Goal: Task Accomplishment & Management: Manage account settings

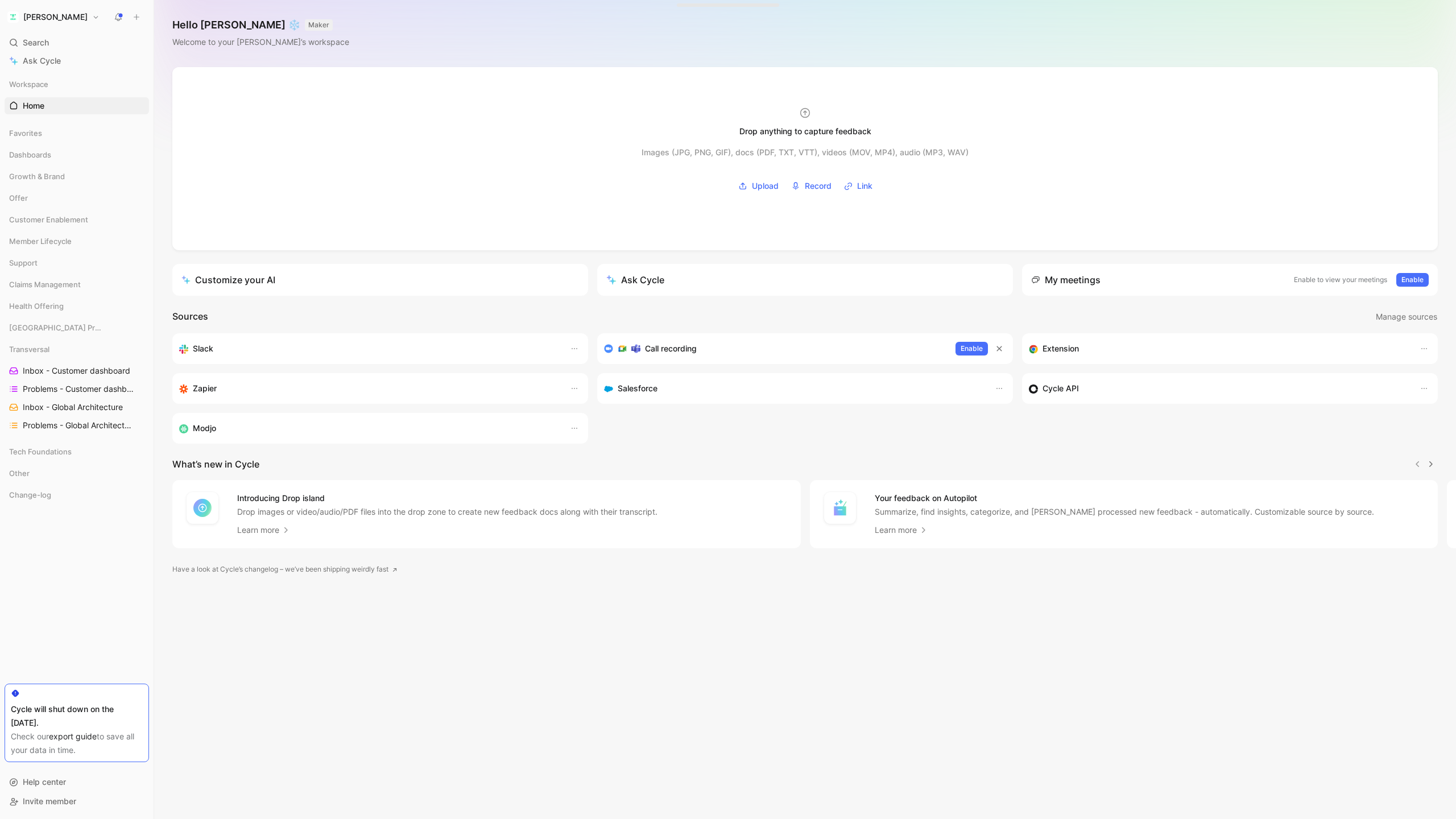
click at [34, 19] on h1 "[PERSON_NAME]" at bounding box center [55, 17] width 64 height 11
click at [62, 73] on div "Account settings" at bounding box center [78, 73] width 140 height 18
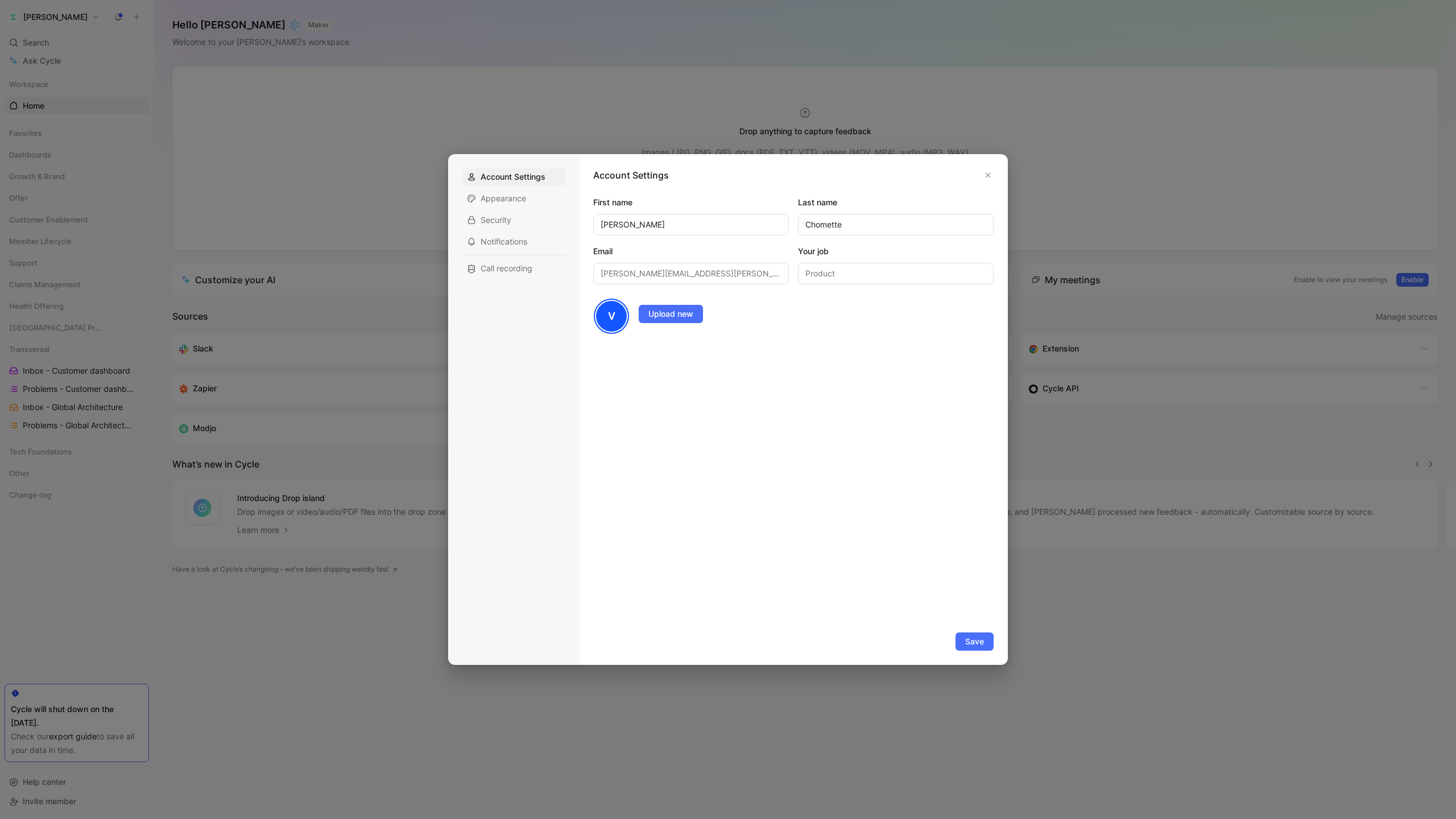
click at [338, 107] on div at bounding box center [728, 409] width 1456 height 819
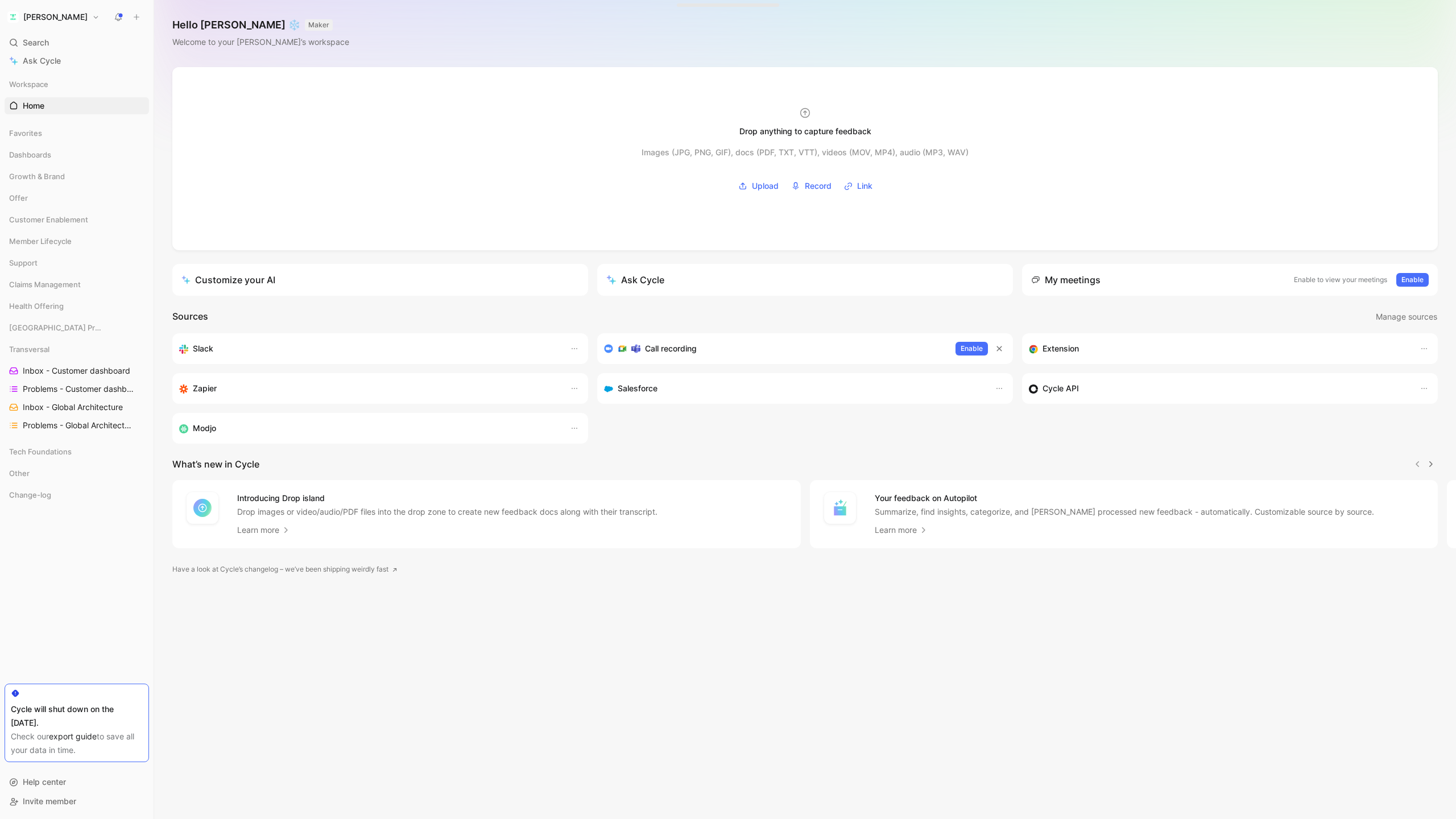
click at [37, 15] on h1 "[PERSON_NAME]" at bounding box center [55, 17] width 64 height 11
click at [21, 77] on div "Account settings" at bounding box center [78, 73] width 140 height 18
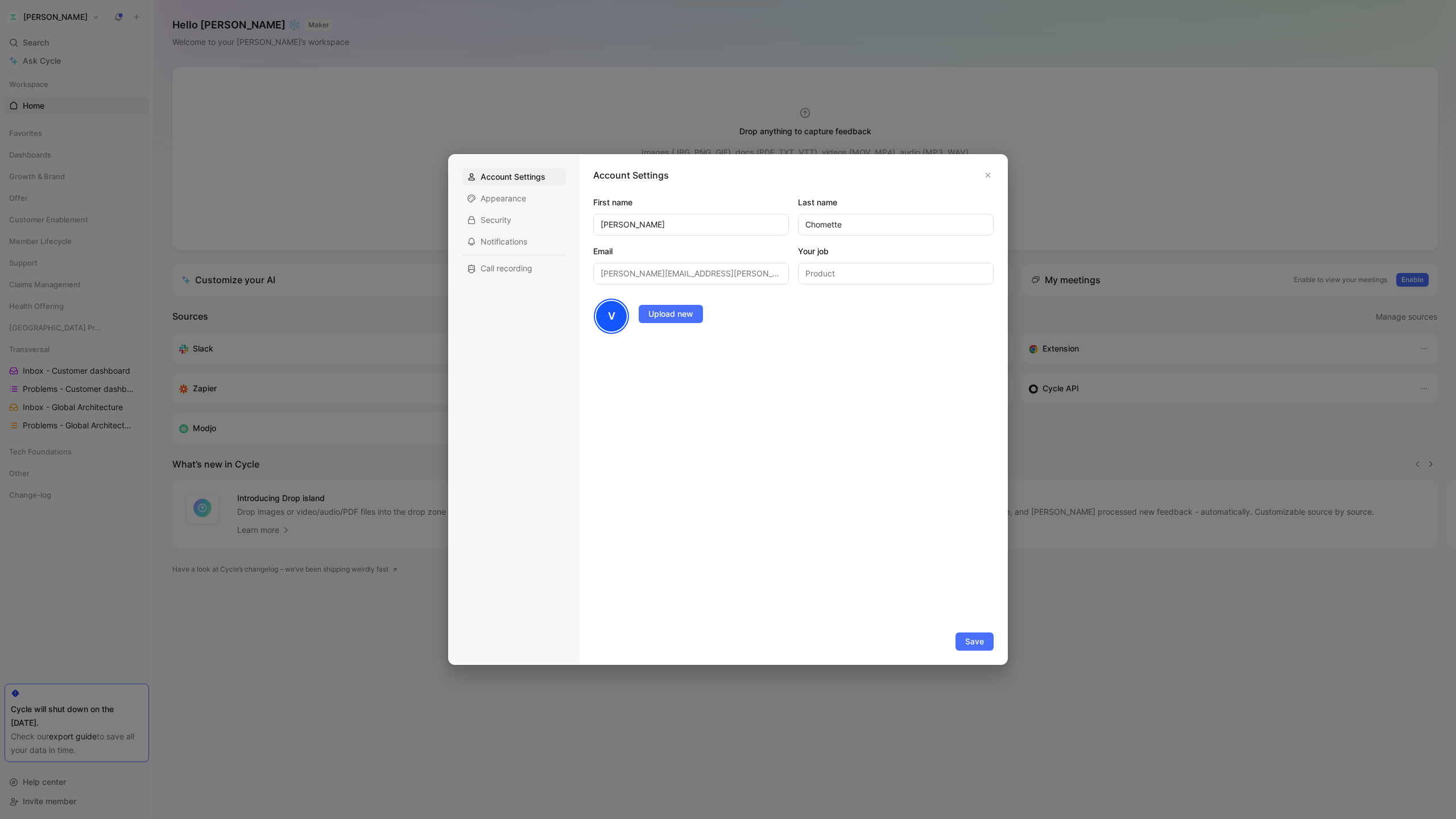
click at [436, 279] on div at bounding box center [728, 409] width 1456 height 819
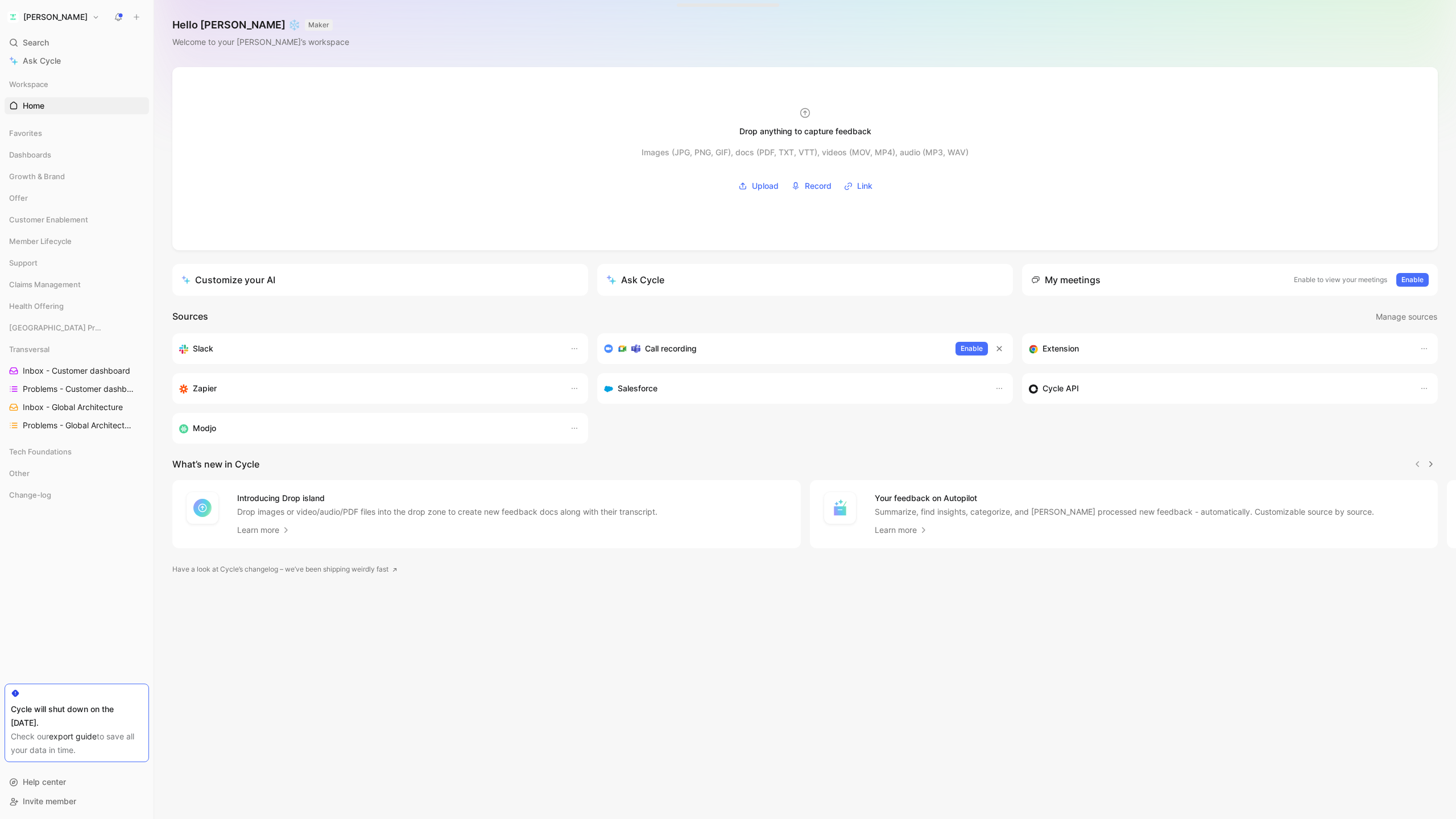
click at [22, 16] on button "[PERSON_NAME]" at bounding box center [54, 17] width 98 height 16
click at [63, 111] on div "Workspace settings G then S" at bounding box center [78, 117] width 140 height 18
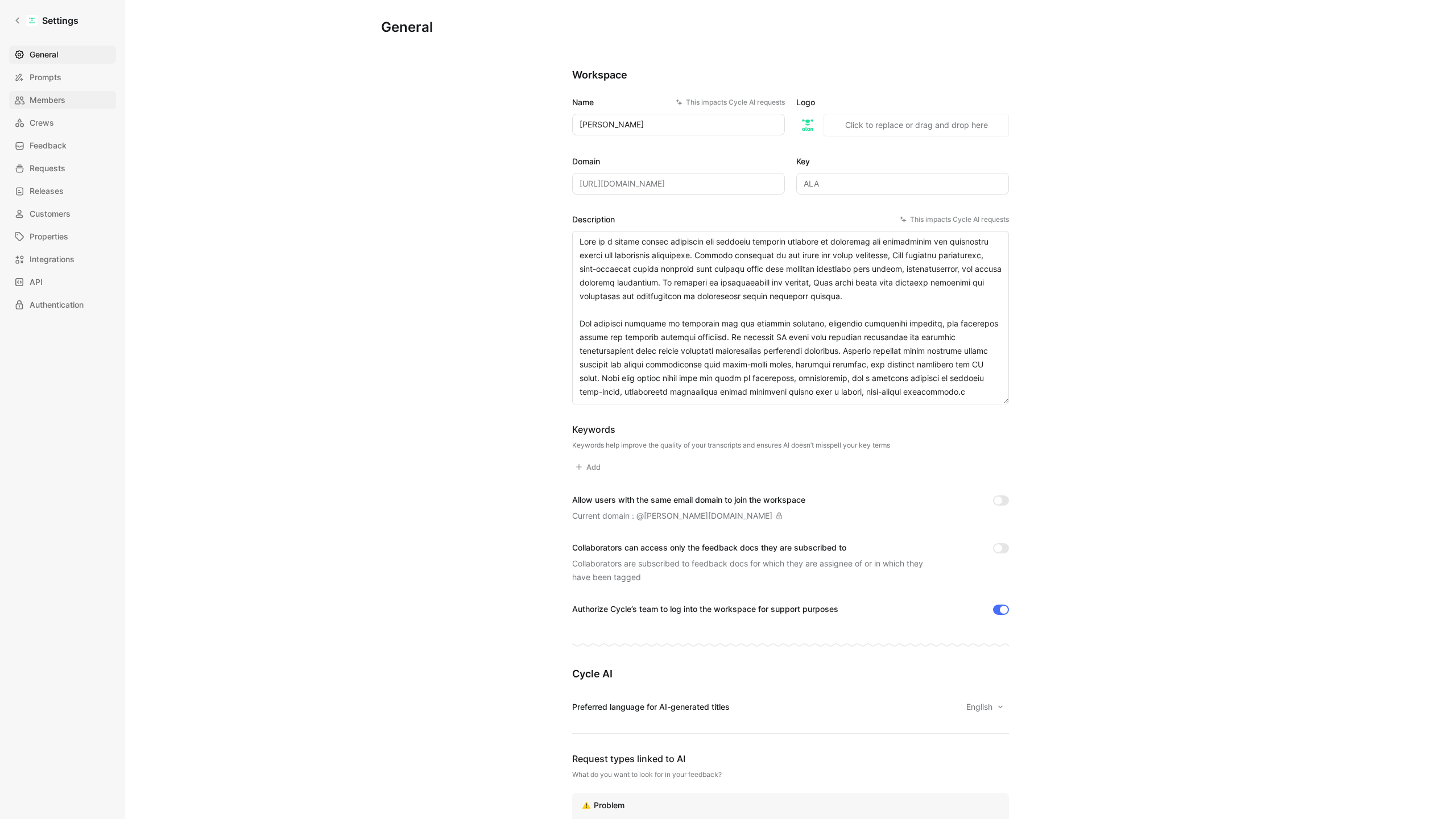
click at [64, 91] on link "Members" at bounding box center [62, 100] width 107 height 18
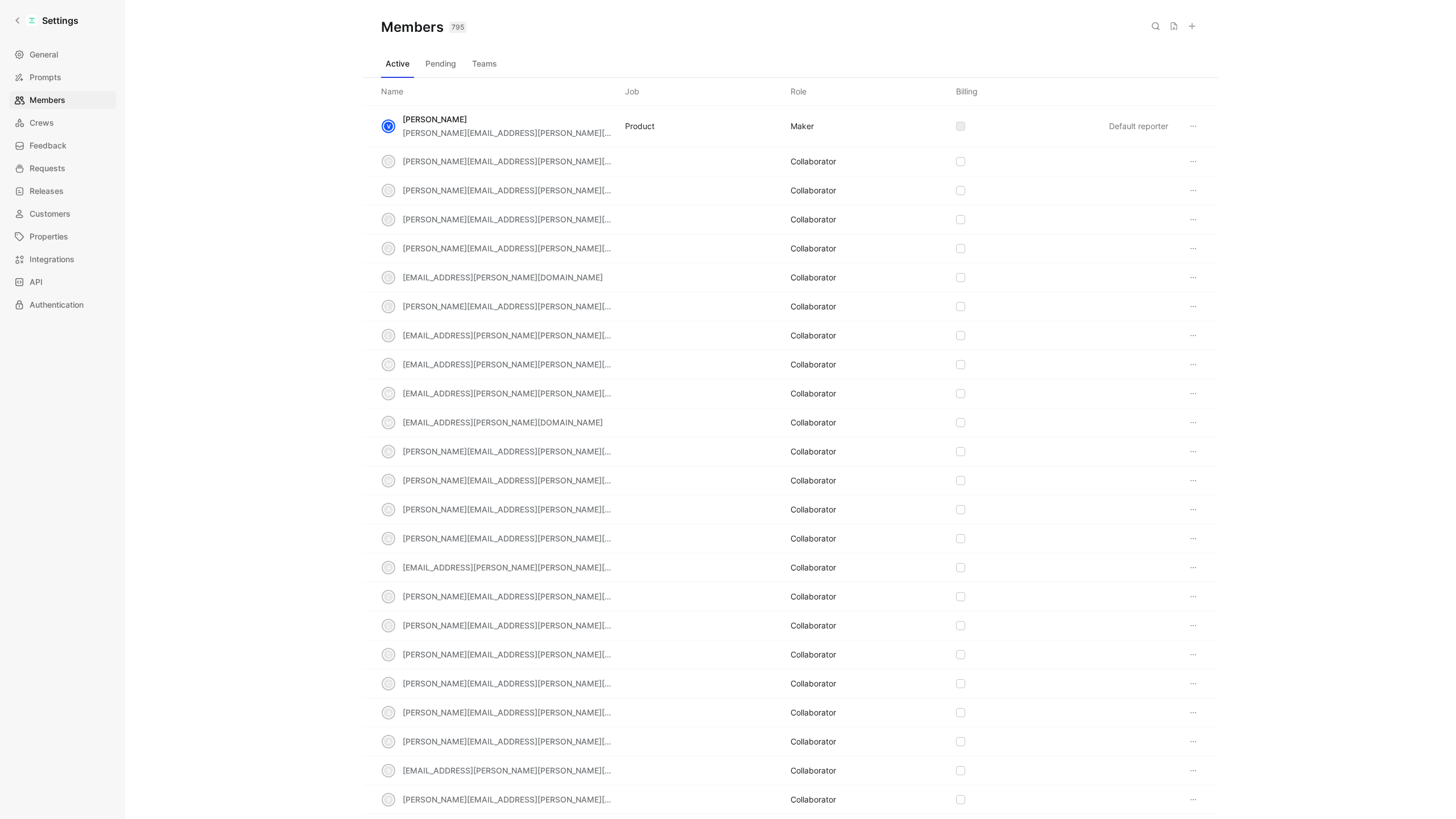
click at [1155, 27] on icon at bounding box center [1155, 26] width 9 height 9
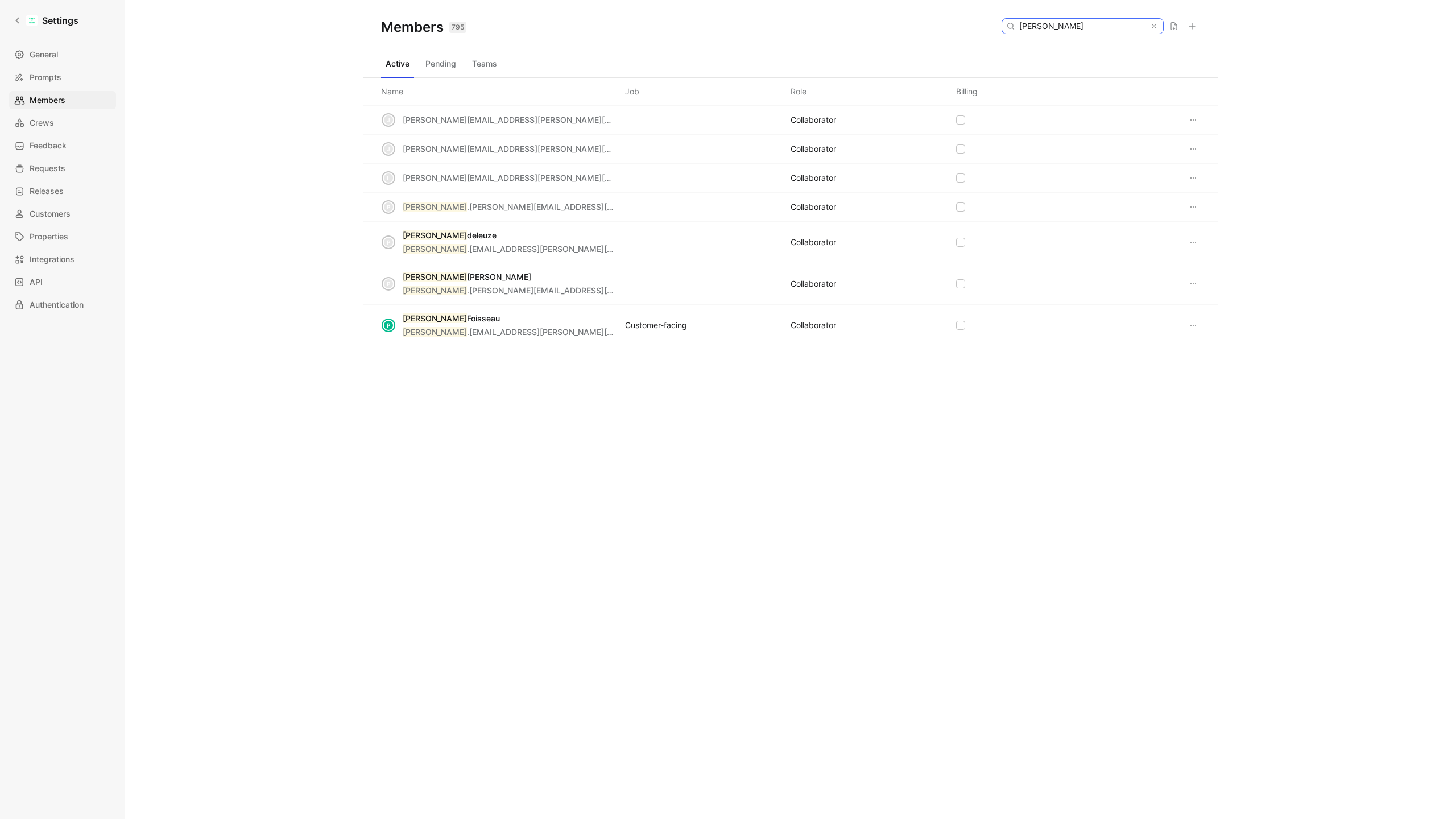
click at [1099, 29] on input "[PERSON_NAME]" at bounding box center [1081, 26] width 135 height 15
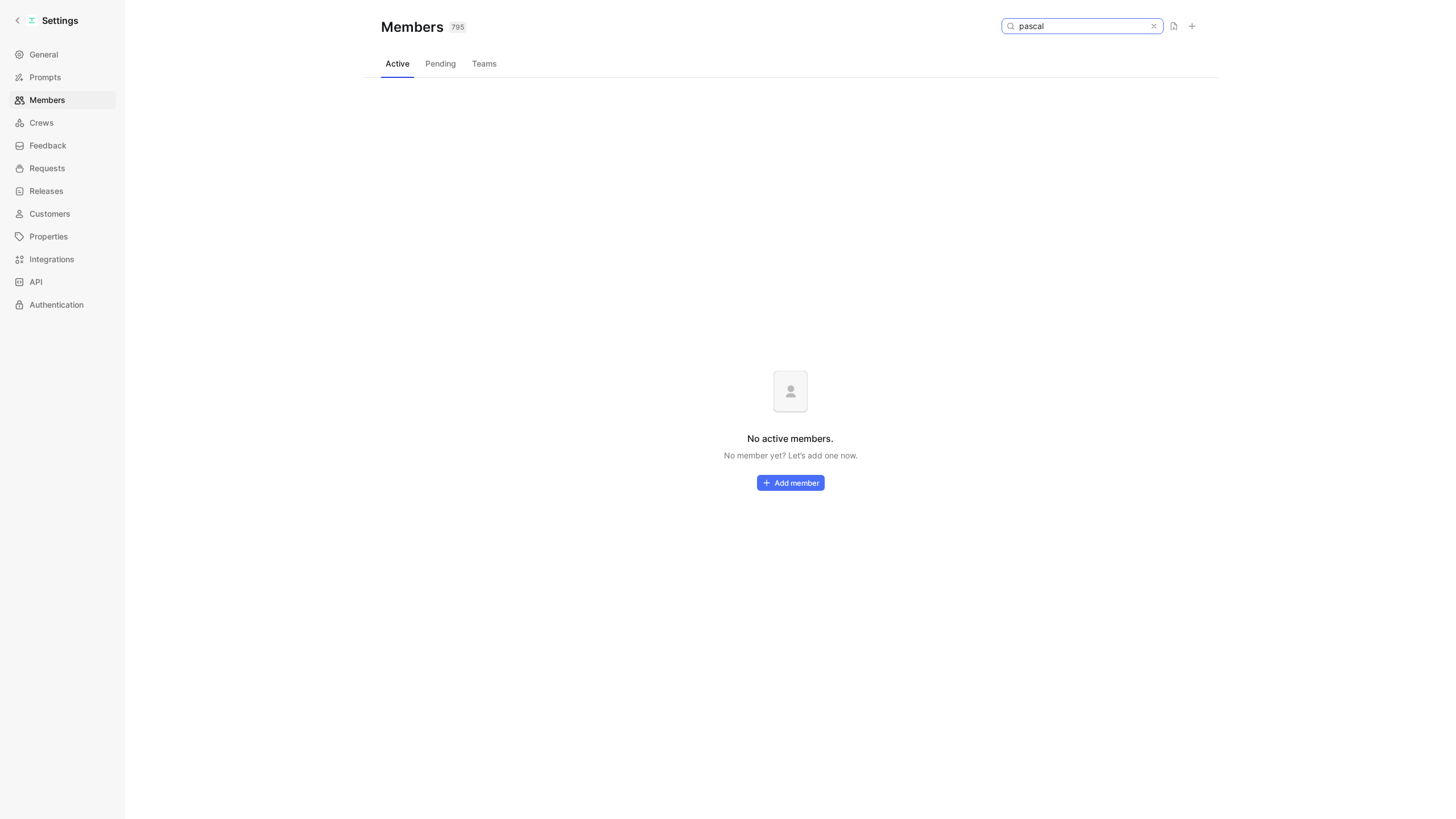
type input "pascal"
click at [1150, 26] on icon at bounding box center [1154, 26] width 8 height 8
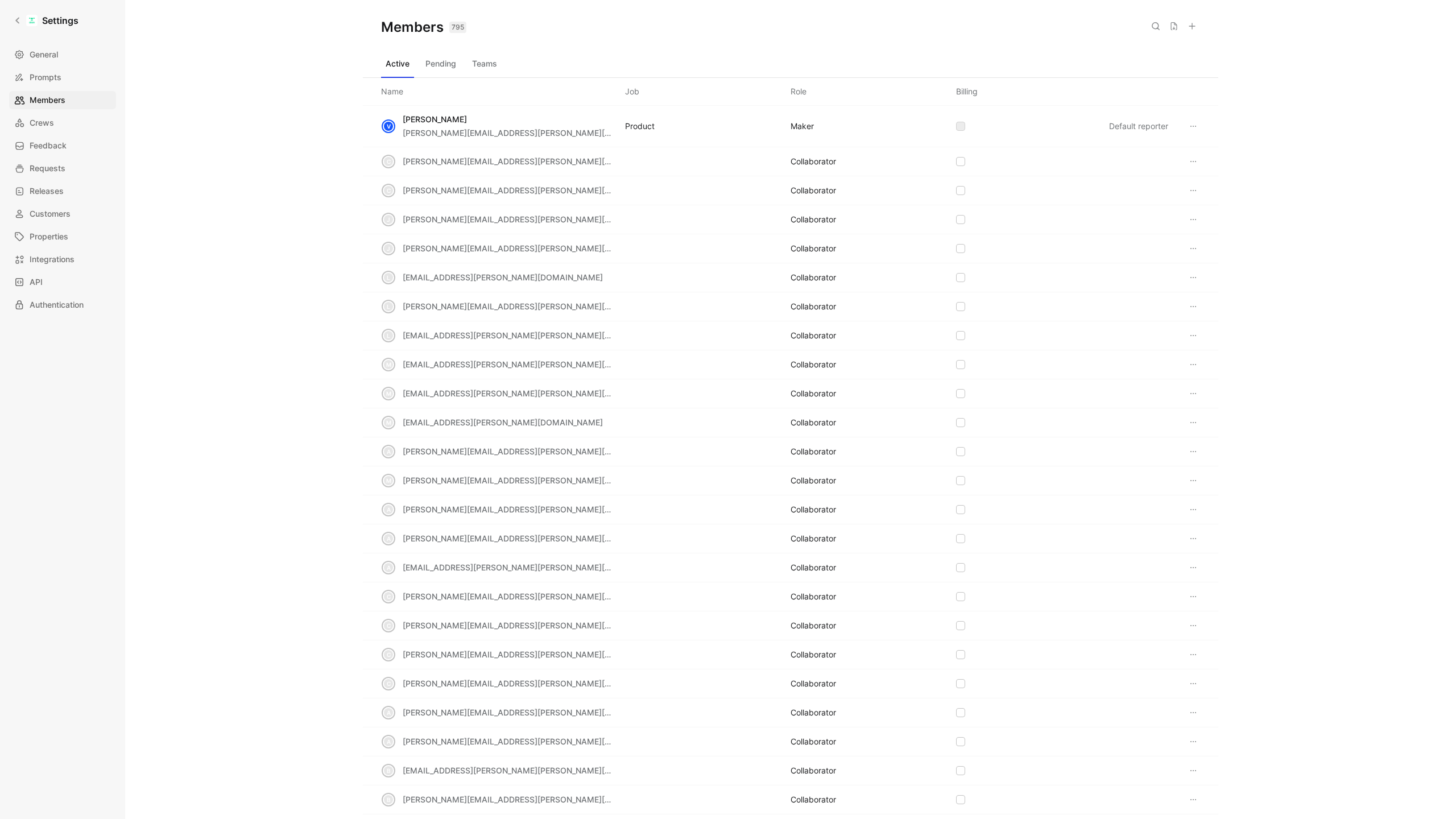
click at [1151, 26] on icon at bounding box center [1155, 26] width 9 height 9
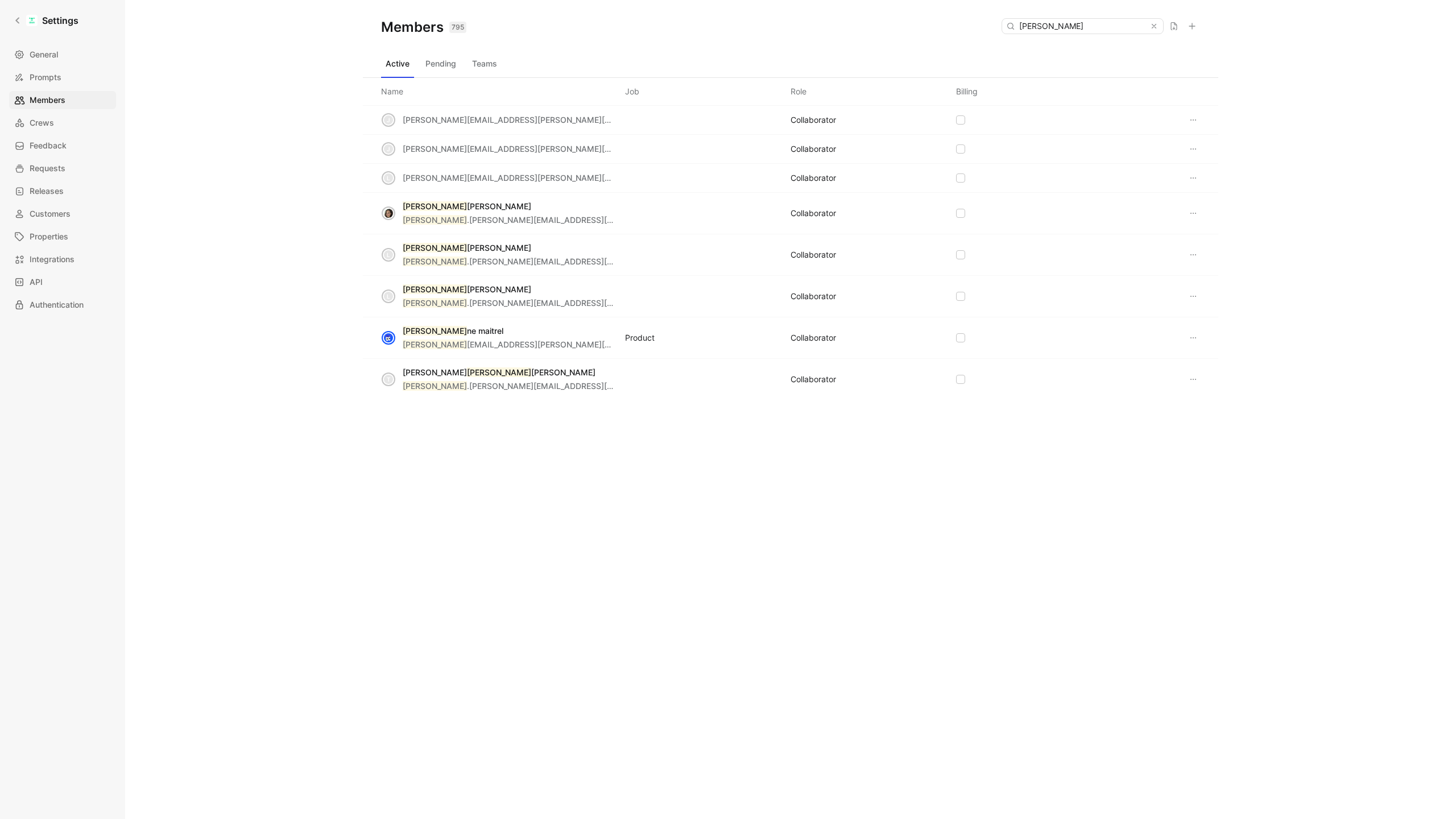
type input "[PERSON_NAME]"
click at [1153, 27] on use at bounding box center [1154, 26] width 4 height 4
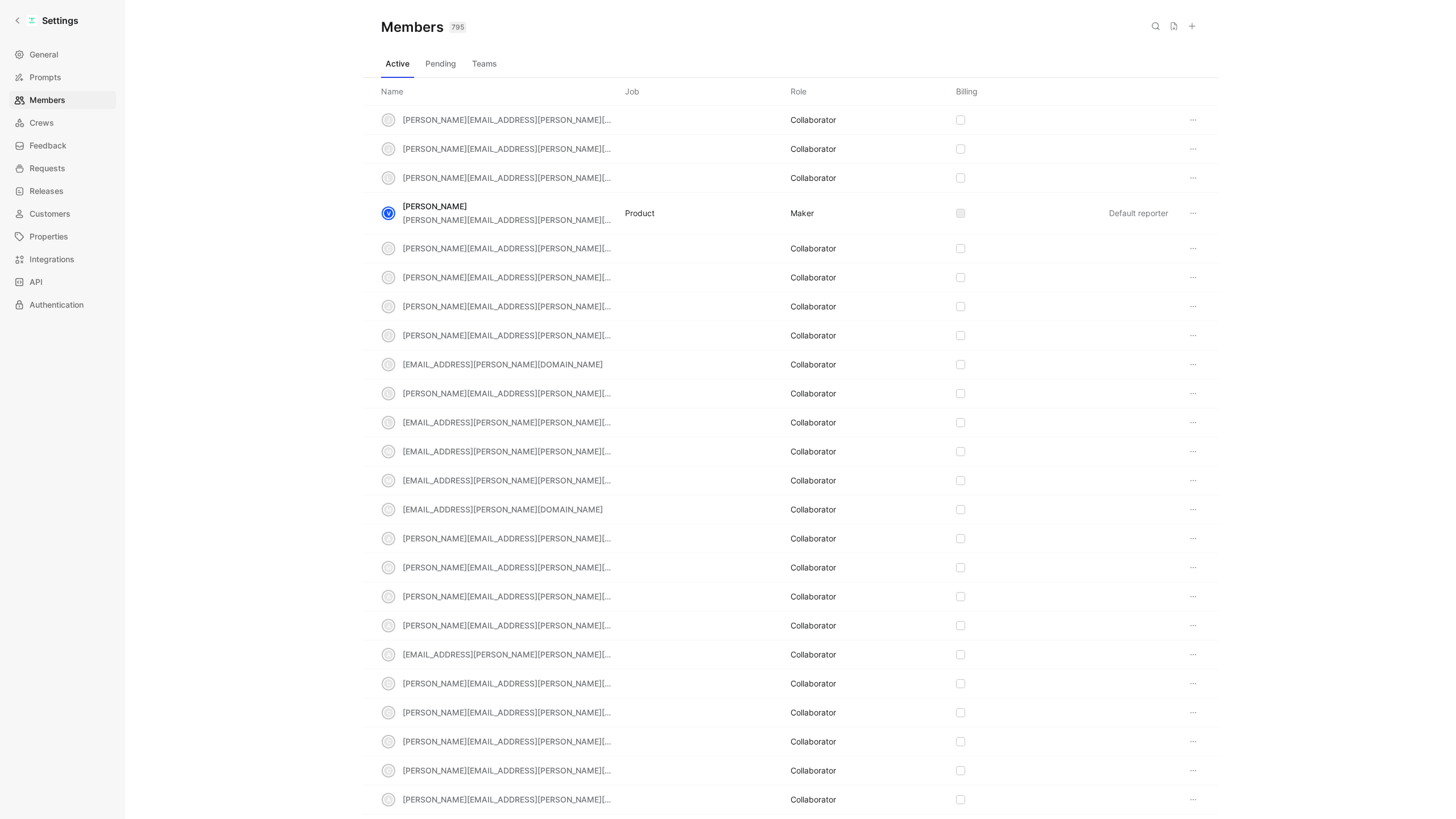
click at [1191, 26] on icon at bounding box center [1192, 26] width 9 height 9
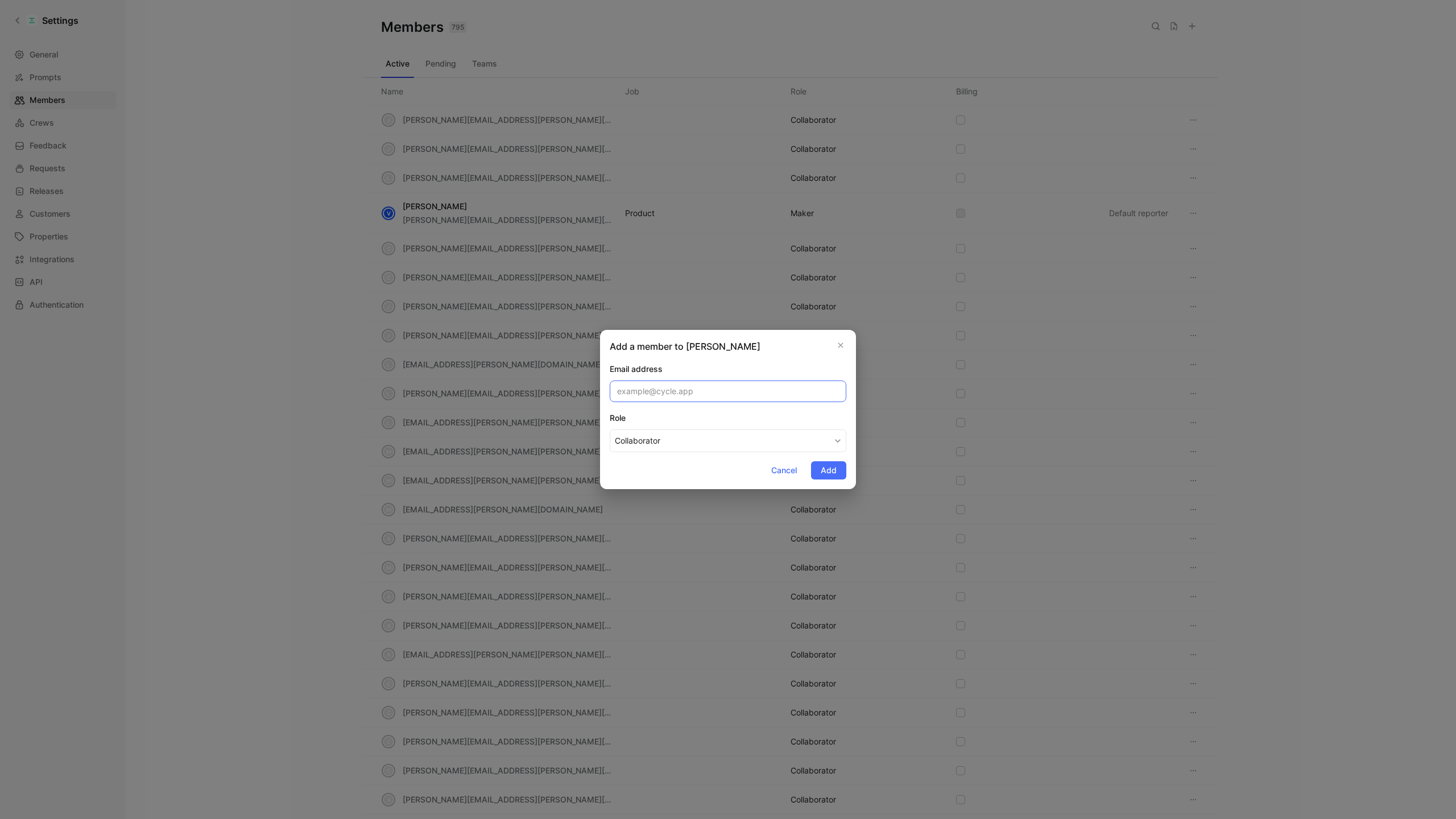
paste input "[PERSON_NAME][EMAIL_ADDRESS][PERSON_NAME][PERSON_NAME][DOMAIN_NAME]"
type input "[PERSON_NAME][EMAIL_ADDRESS][PERSON_NAME][PERSON_NAME][DOMAIN_NAME]"
click at [833, 473] on span "Add" at bounding box center [828, 470] width 16 height 13
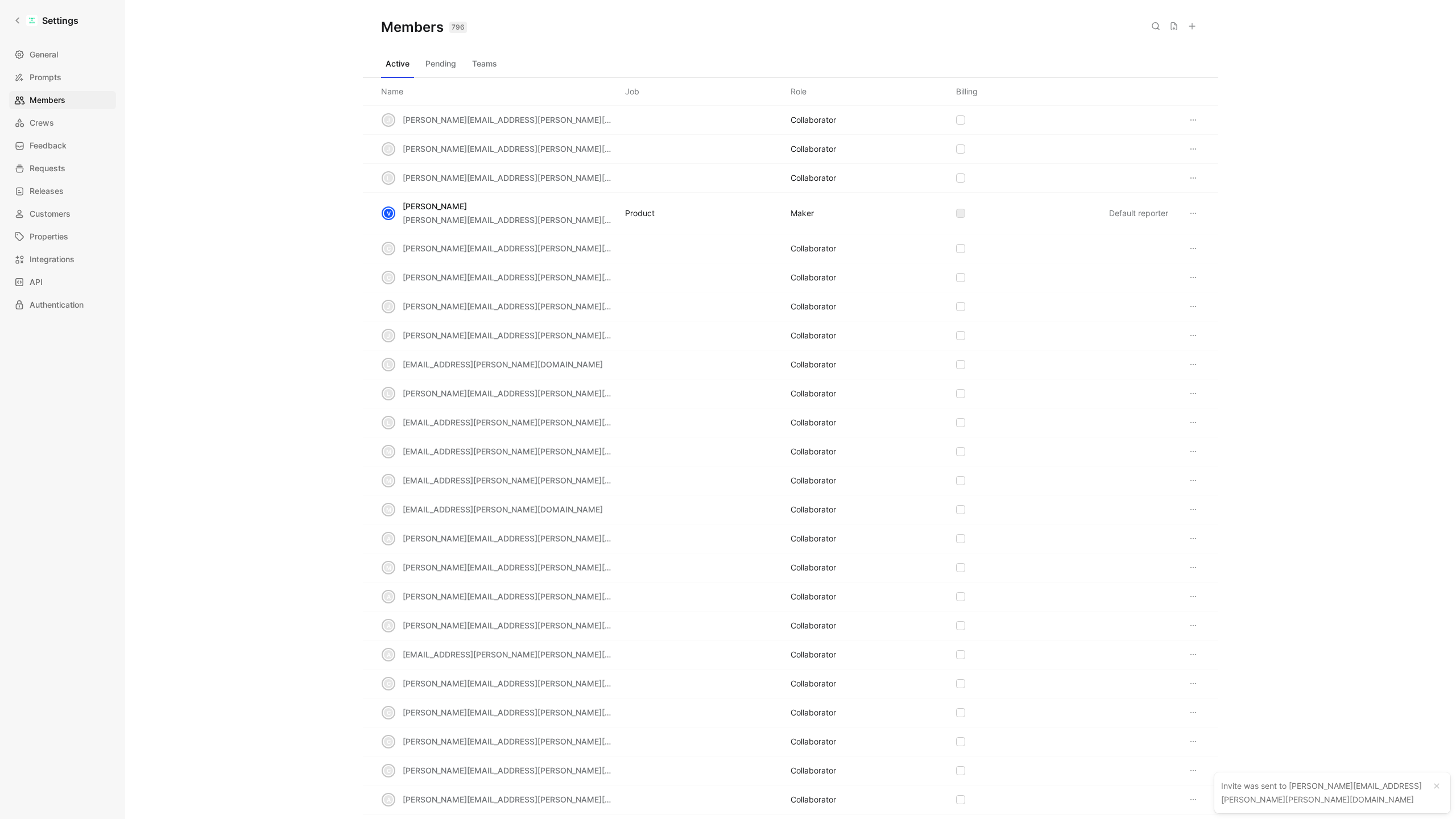
click at [1191, 25] on use at bounding box center [1192, 26] width 6 height 6
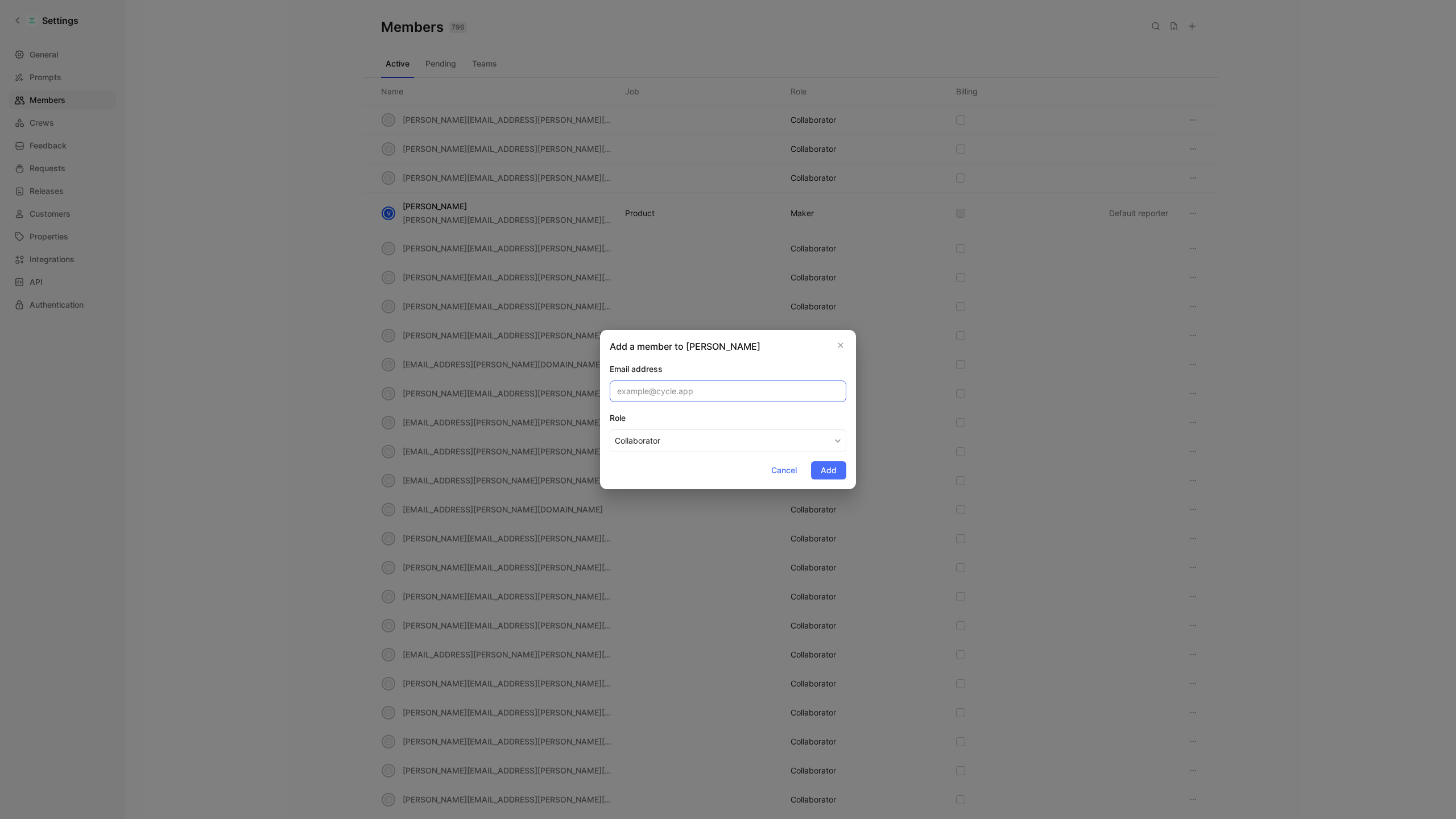
paste input "[EMAIL_ADDRESS][PERSON_NAME][DOMAIN_NAME]"
type input "[EMAIL_ADDRESS][PERSON_NAME][DOMAIN_NAME]"
click at [834, 476] on span "Add" at bounding box center [828, 470] width 16 height 13
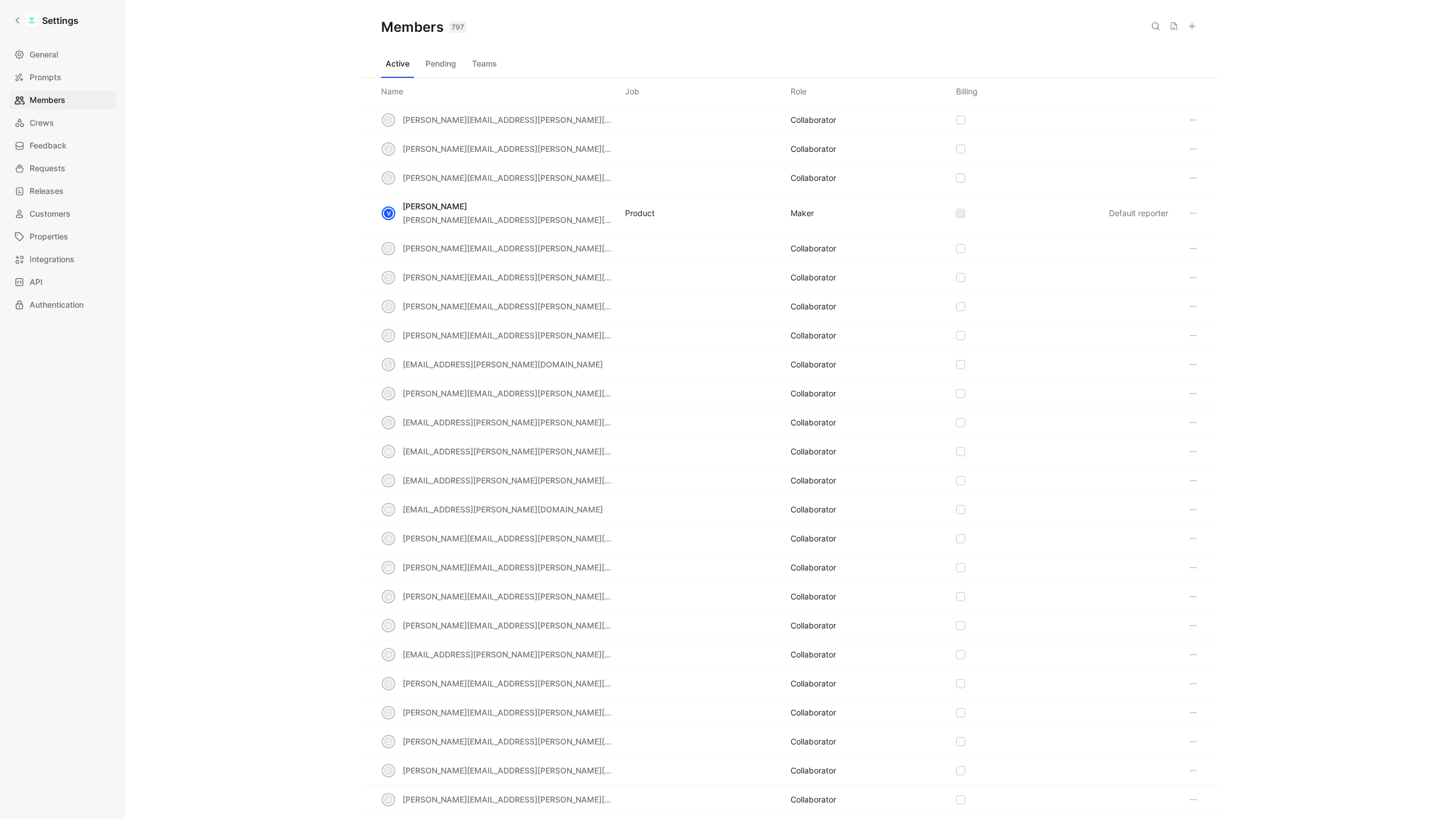
click at [1191, 27] on use at bounding box center [1192, 26] width 6 height 6
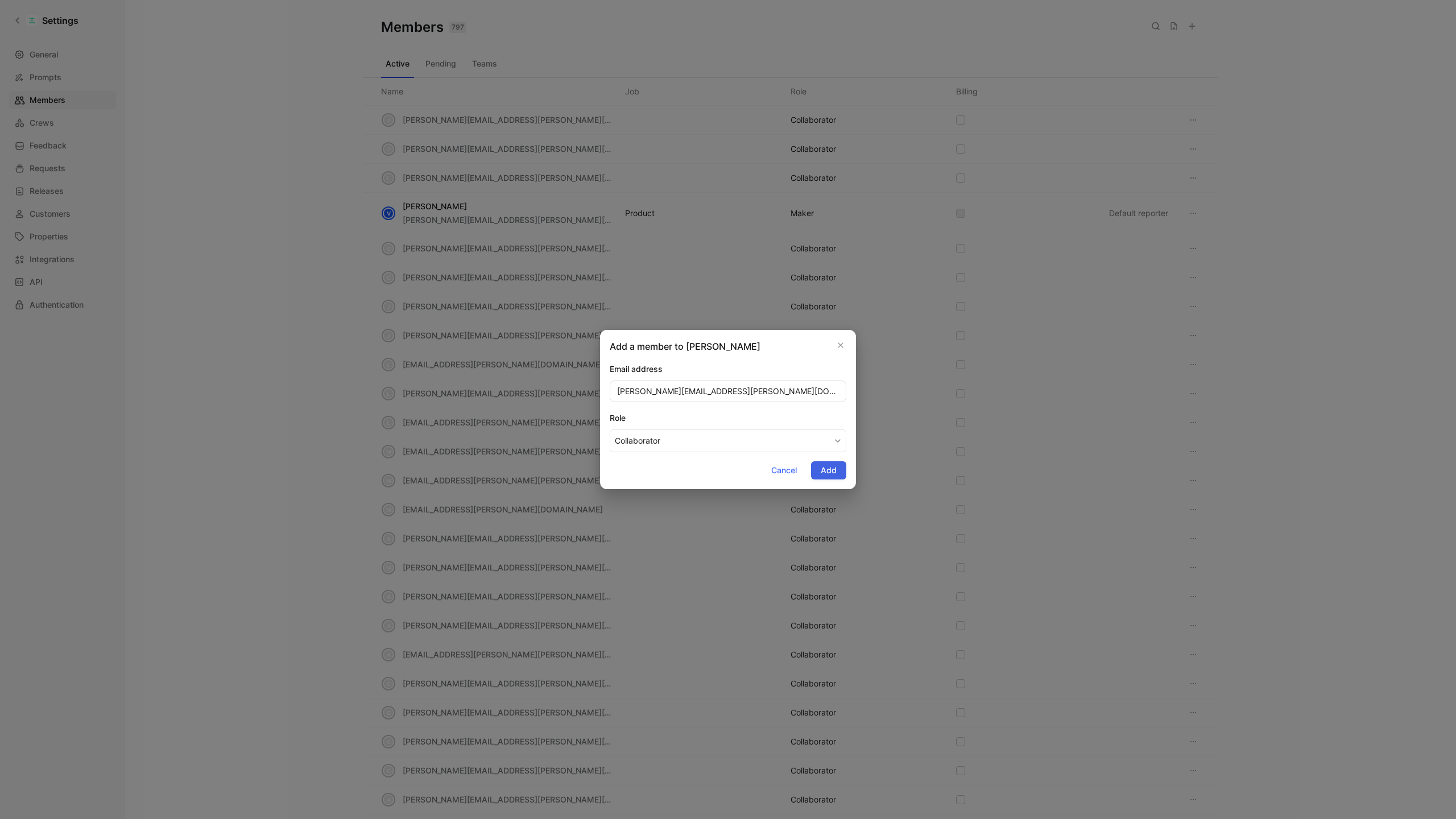
type input "[PERSON_NAME][EMAIL_ADDRESS][PERSON_NAME][DOMAIN_NAME]"
click at [829, 465] on span "Add" at bounding box center [828, 470] width 16 height 13
